Goal: Information Seeking & Learning: Learn about a topic

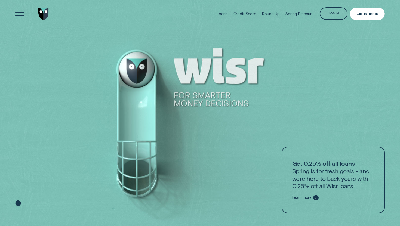
click at [360, 13] on div "Get Estimate" at bounding box center [367, 14] width 21 height 2
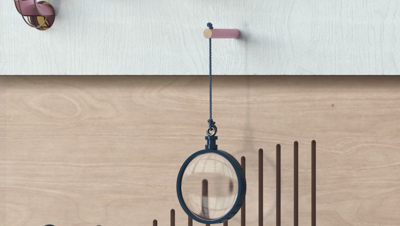
scroll to position [704, 0]
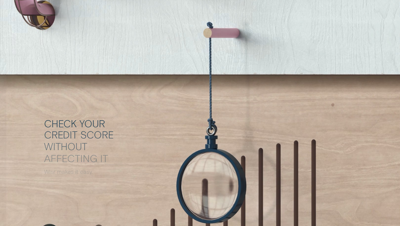
click at [256, 137] on div "Check your credit score without affecting it Wisr makes it easy. Go to credit s…" at bounding box center [214, 154] width 340 height 73
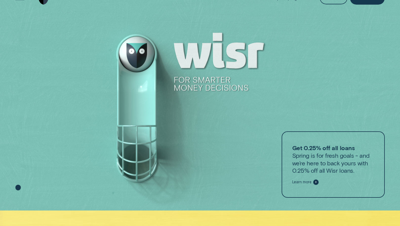
scroll to position [0, 0]
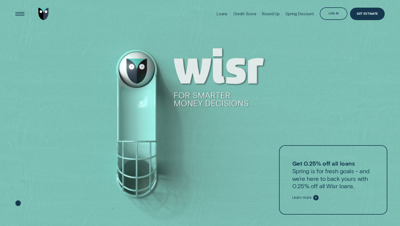
click at [302, 195] on span "Learn more" at bounding box center [305, 197] width 26 height 5
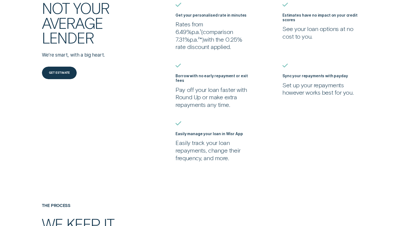
scroll to position [209, 0]
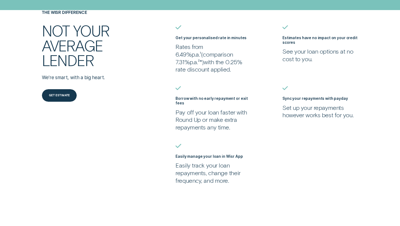
click at [198, 75] on ul "Get your personalised rate in minutes Rates from 6.49% p.a. ¹ ( comparison 7.31…" at bounding box center [280, 104] width 214 height 159
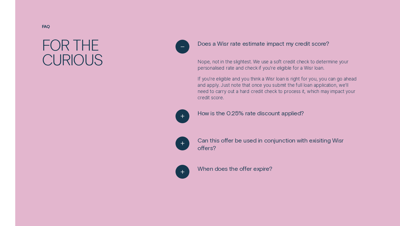
scroll to position [640, 0]
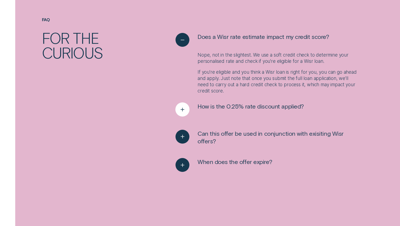
click at [184, 108] on icon "See more" at bounding box center [182, 109] width 7 height 8
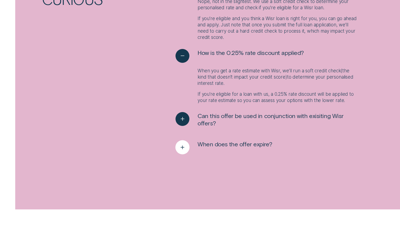
click at [185, 154] on div "See more" at bounding box center [182, 147] width 14 height 14
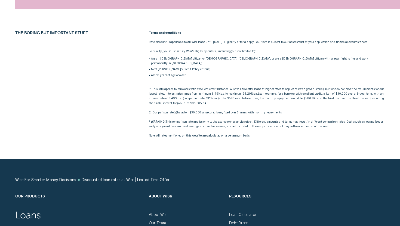
scroll to position [907, 0]
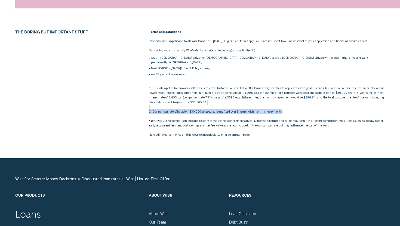
drag, startPoint x: 156, startPoint y: 111, endPoint x: 188, endPoint y: 123, distance: 34.2
click at [188, 123] on div "Terms and conditions Rate discount is applicable to all Wisr loans until 30 Sep…" at bounding box center [267, 83] width 240 height 107
click at [188, 123] on p "* WARNING: This comparison rate applies only to the example or examples given. …" at bounding box center [267, 123] width 236 height 9
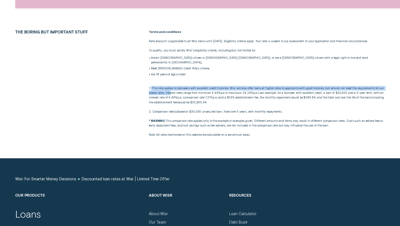
drag, startPoint x: 151, startPoint y: 90, endPoint x: 175, endPoint y: 98, distance: 25.6
click at [175, 98] on p "1: This rate applies to borrowers with excellent credit histories. Wisr will al…" at bounding box center [267, 97] width 236 height 32
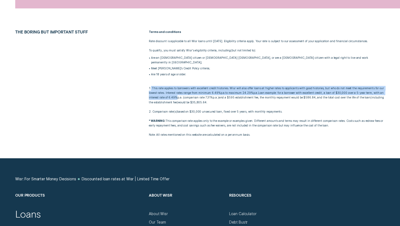
click at [175, 98] on p "1: This rate applies to borrowers with excellent credit histories. Wisr will al…" at bounding box center [267, 97] width 236 height 32
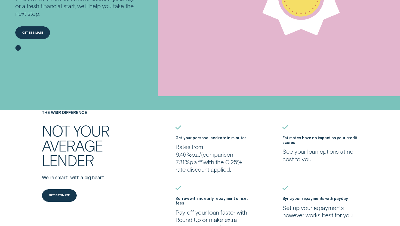
scroll to position [0, 0]
